Goal: Find contact information: Find contact information

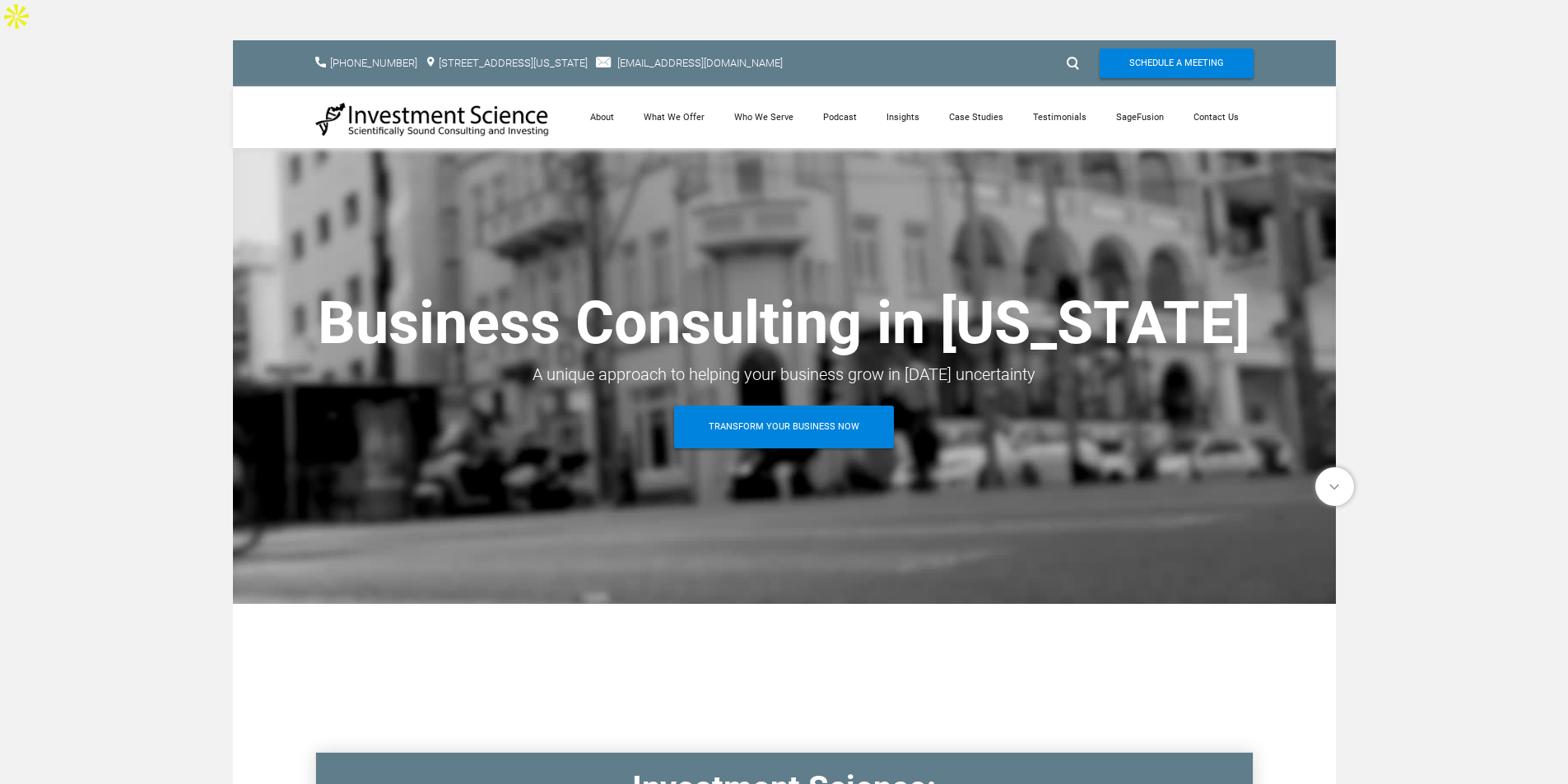
click at [601, 86] on link "About" at bounding box center [602, 117] width 53 height 62
